Goal: Task Accomplishment & Management: Use online tool/utility

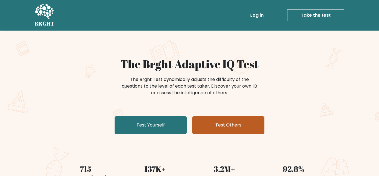
click at [209, 126] on link "Test Others" at bounding box center [228, 125] width 72 height 18
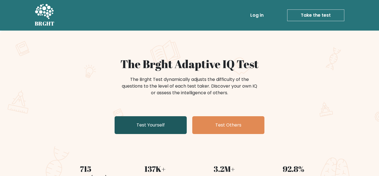
click at [135, 124] on link "Test Yourself" at bounding box center [151, 125] width 72 height 18
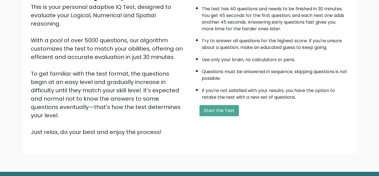
scroll to position [65, 0]
click at [218, 106] on button "Start the Test" at bounding box center [218, 110] width 39 height 11
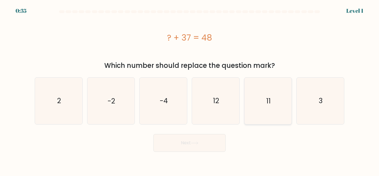
click at [261, 107] on icon "11" at bounding box center [268, 100] width 46 height 46
click at [190, 89] on input "e. 11" at bounding box center [189, 88] width 0 height 1
radio input "true"
click at [193, 153] on body "0:33 Level 1 a." at bounding box center [189, 88] width 379 height 176
click at [191, 148] on button "Next" at bounding box center [189, 143] width 72 height 18
